Goal: Task Accomplishment & Management: Complete application form

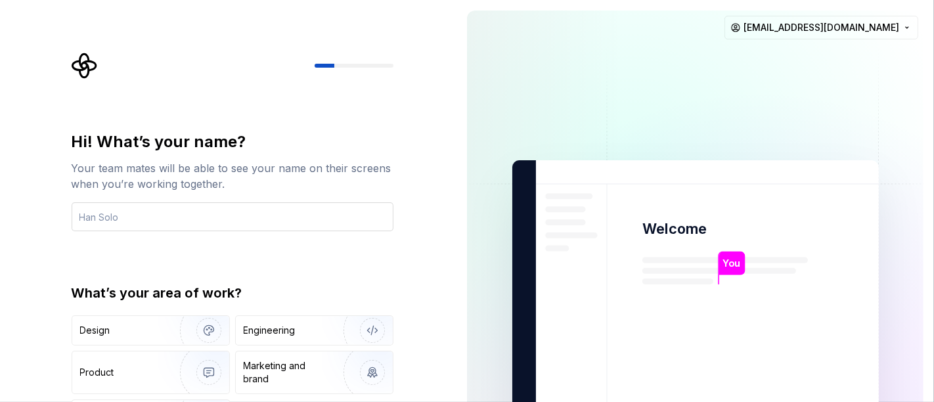
click at [327, 223] on input "text" at bounding box center [233, 216] width 322 height 29
type input "Tereza Ond"
